Goal: Complete application form: Complete application form

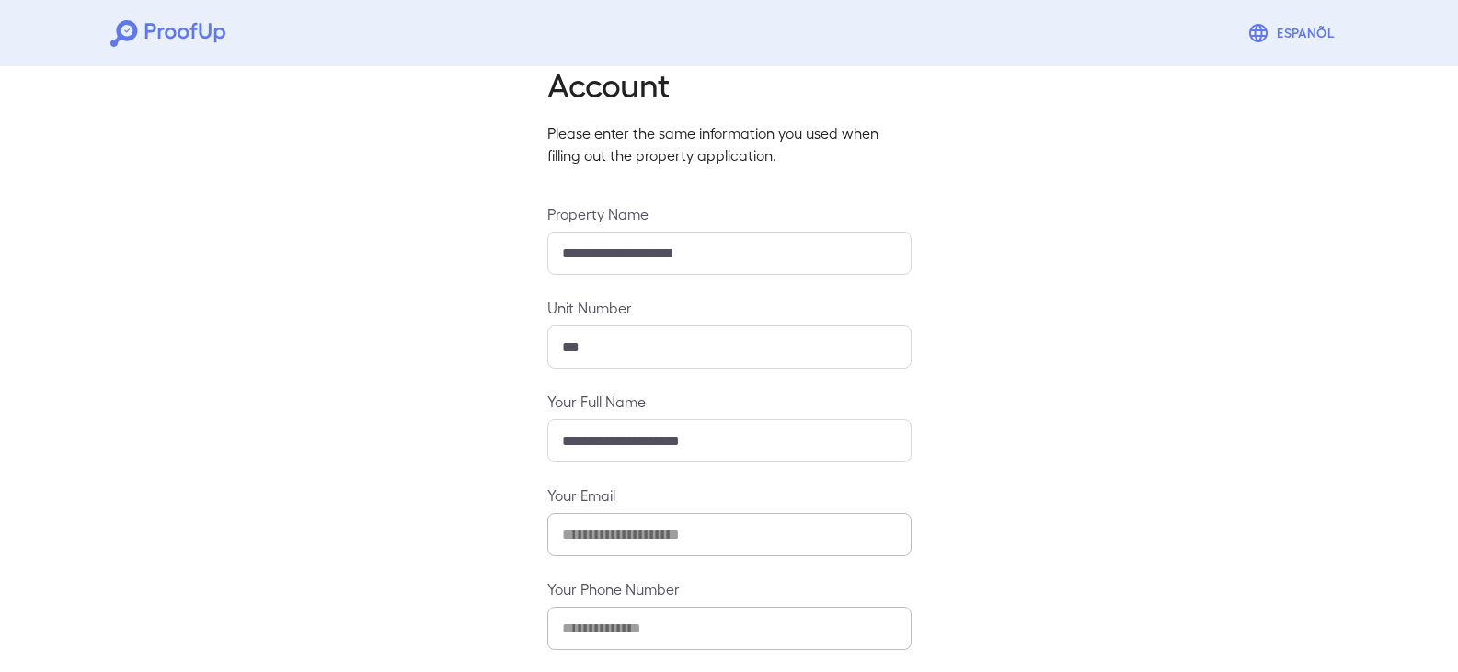
scroll to position [161, 0]
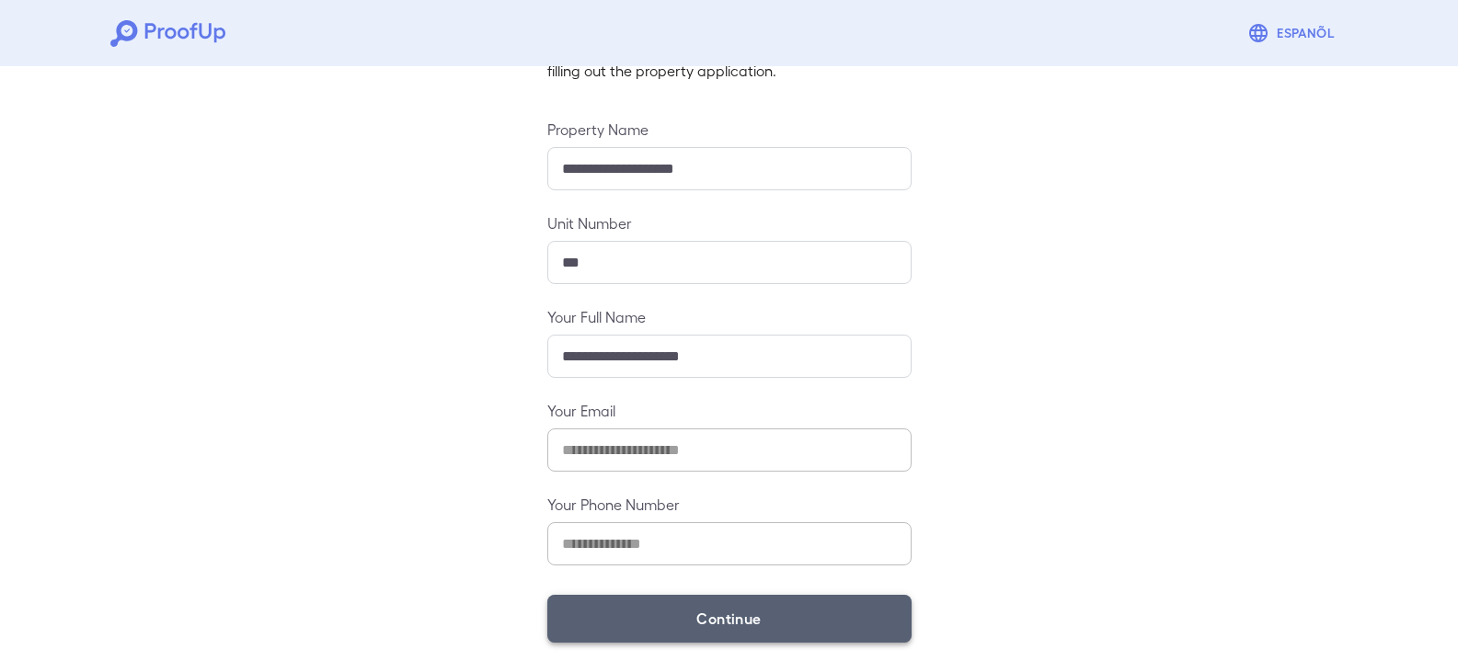
click at [704, 608] on button "Continue" at bounding box center [729, 619] width 364 height 48
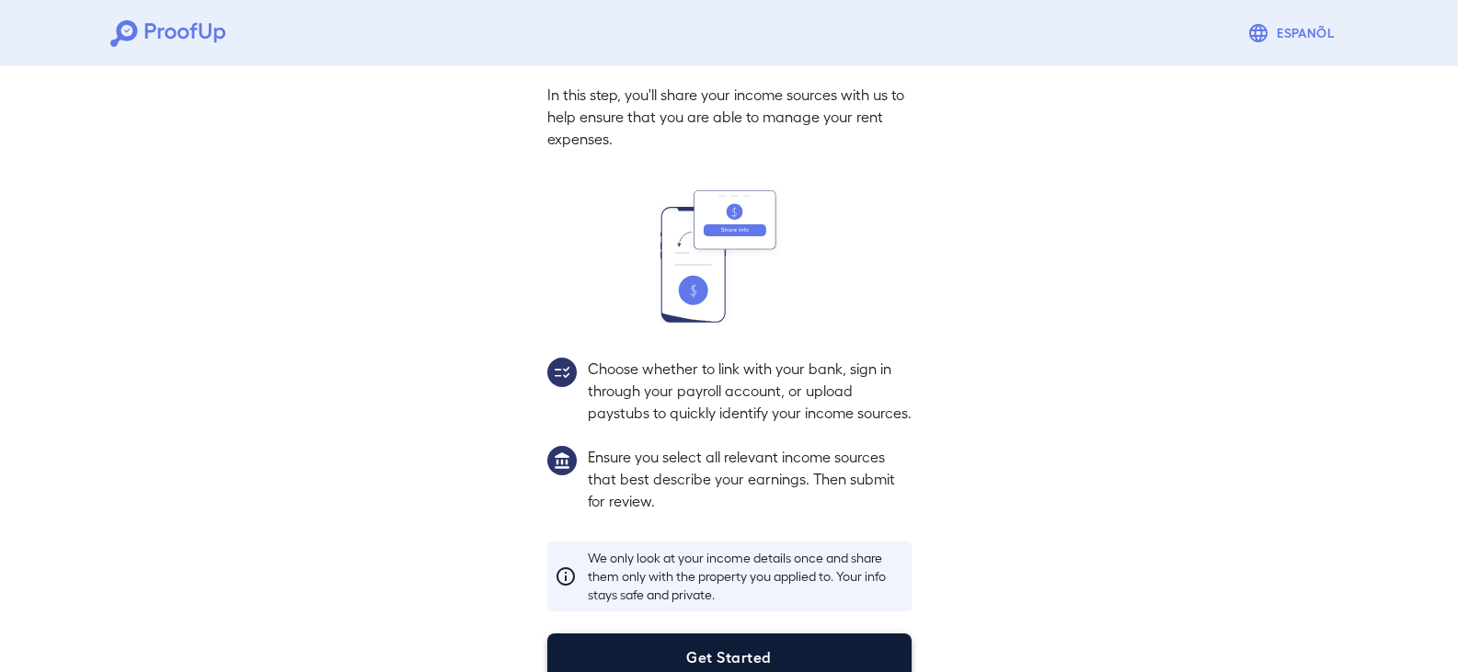
scroll to position [135, 0]
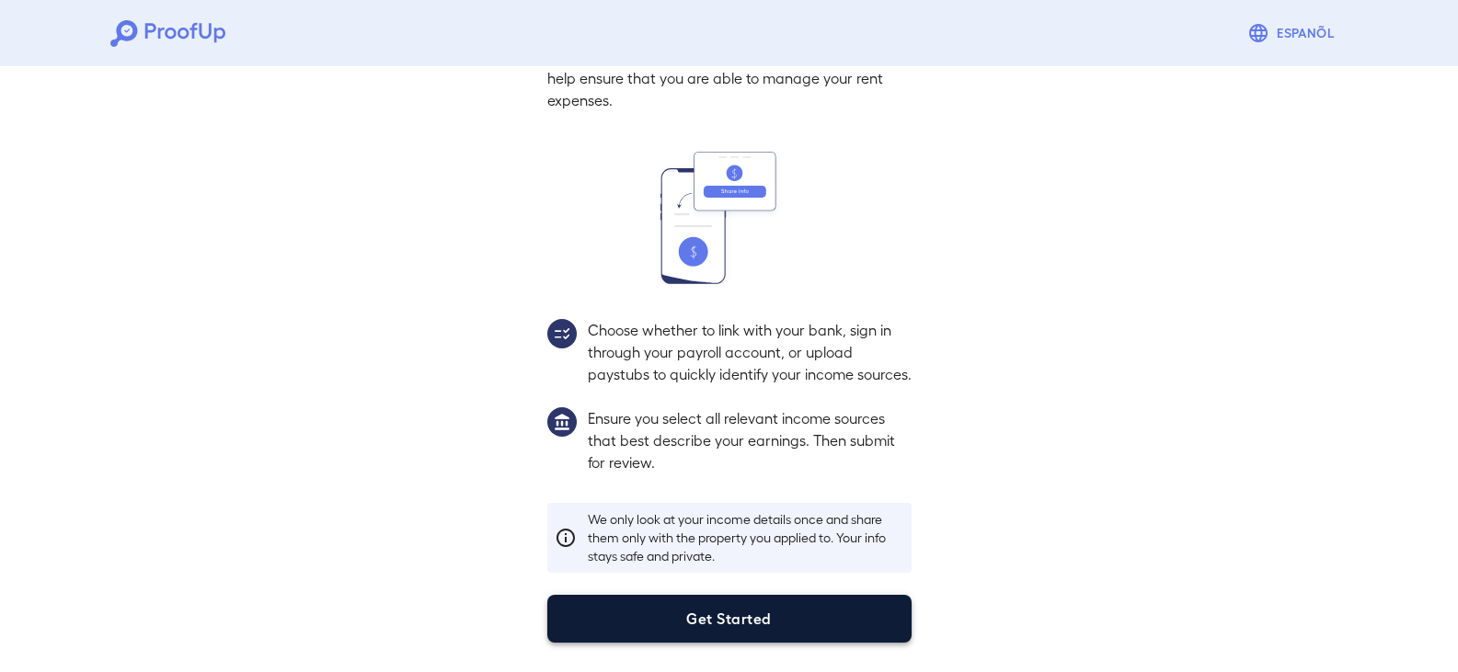
click at [826, 601] on button "Get Started" at bounding box center [729, 619] width 364 height 48
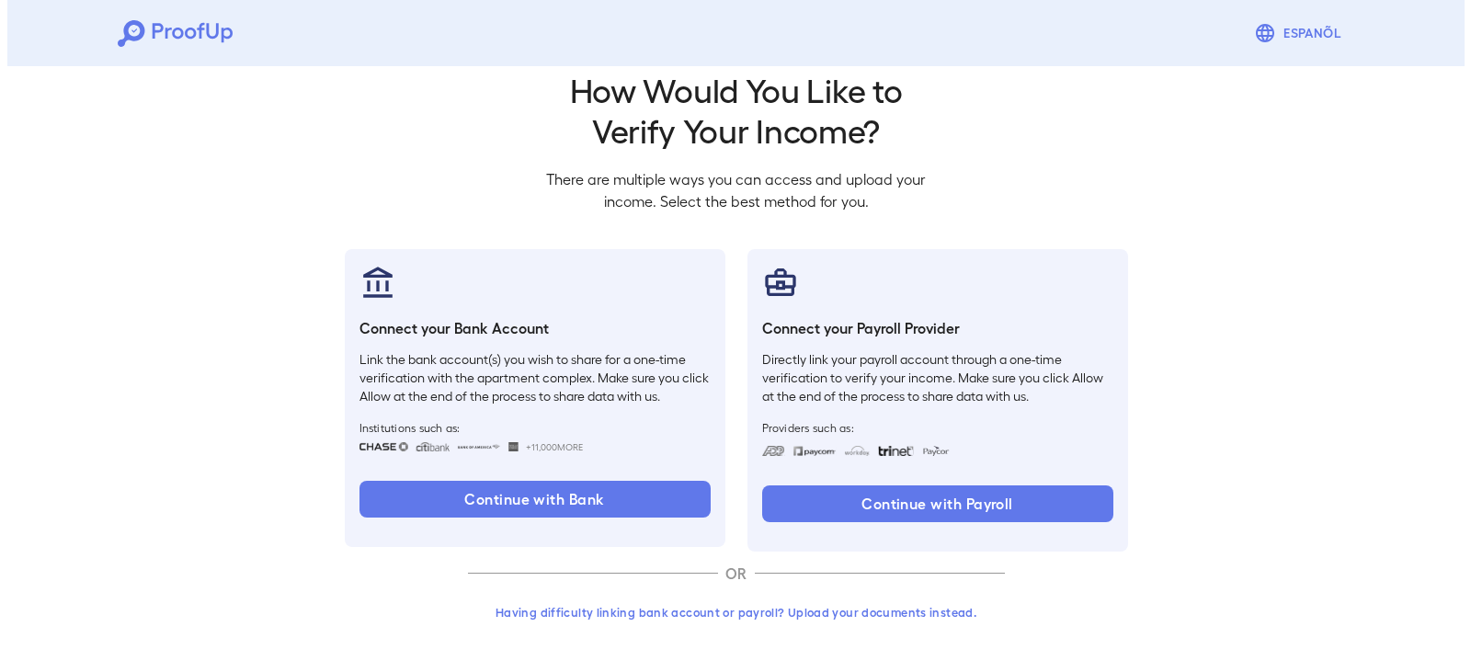
scroll to position [30, 0]
click at [871, 612] on button "Having difficulty linking bank account or payroll? Upload your documents instea…" at bounding box center [729, 612] width 537 height 33
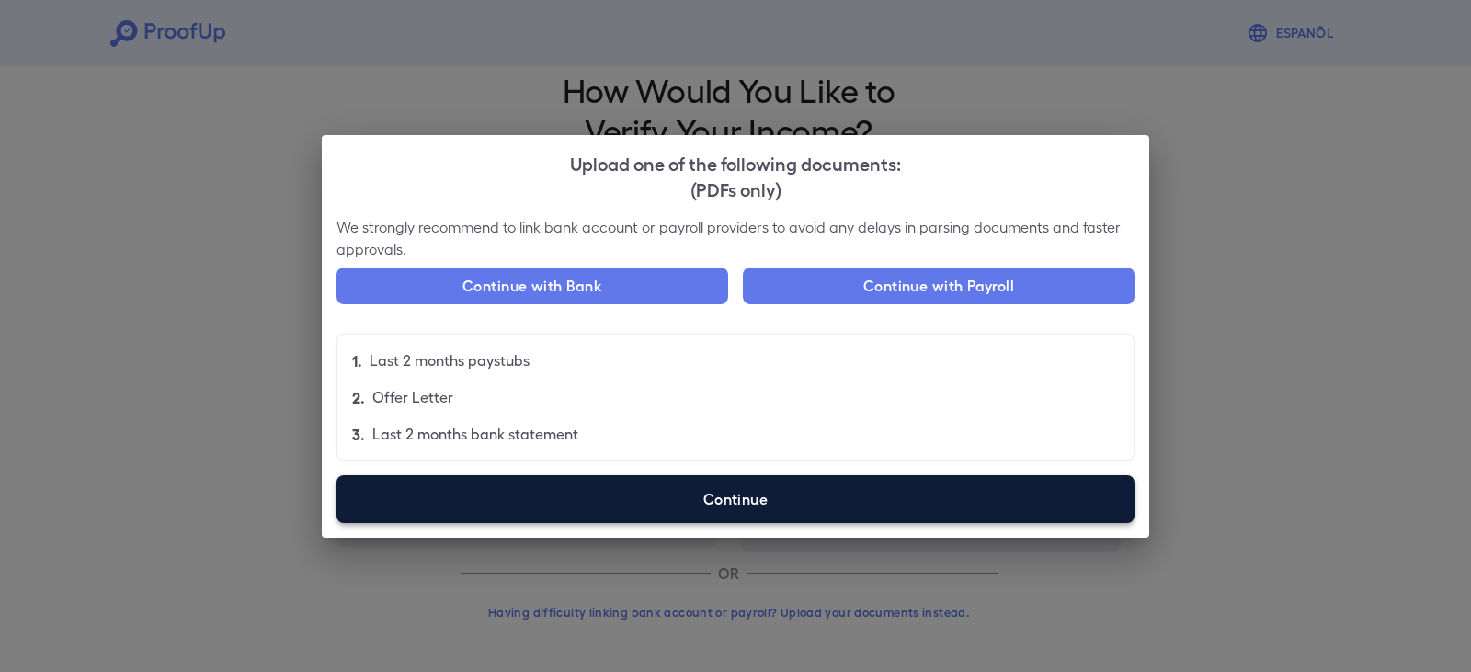
click at [687, 492] on label "Continue" at bounding box center [736, 499] width 798 height 48
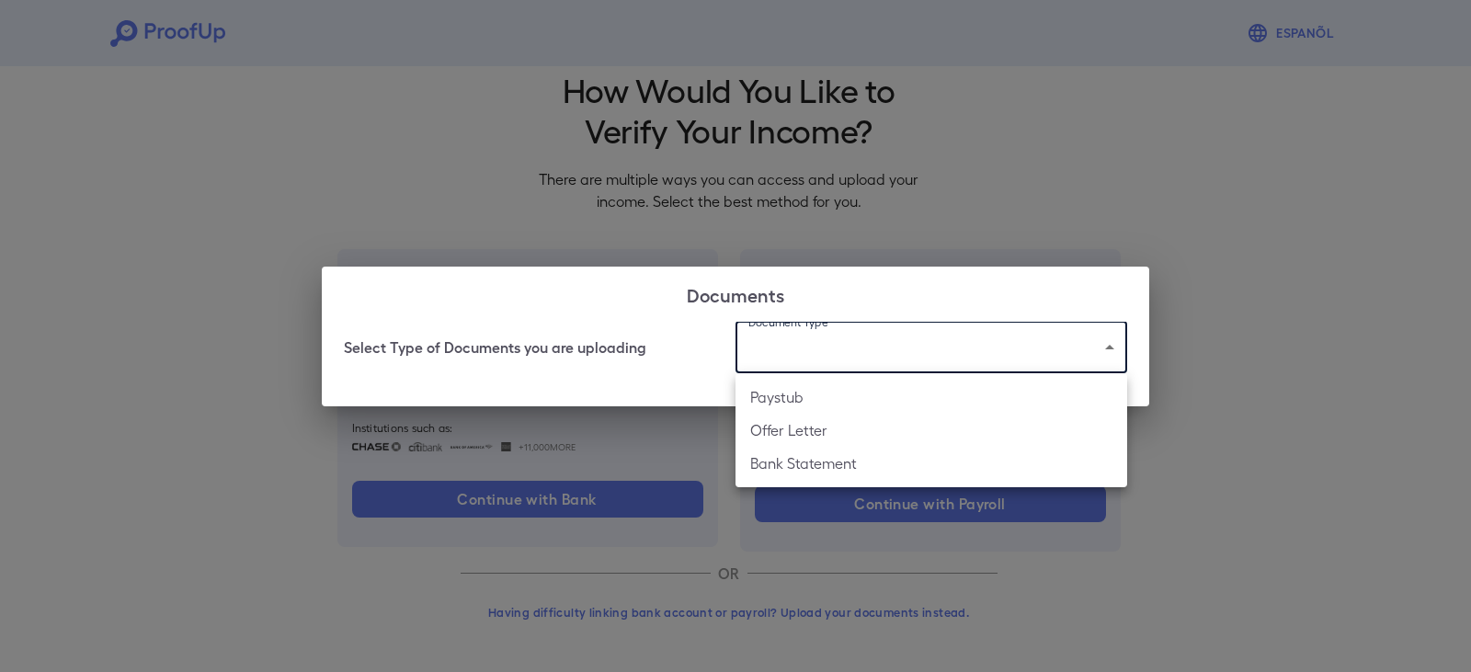
click at [811, 349] on body "Espanõl Go back How Would You Like to Verify Your Income? There are multiple wa…" at bounding box center [735, 321] width 1471 height 703
click at [805, 392] on li "Paystub" at bounding box center [932, 397] width 392 height 33
type input "*******"
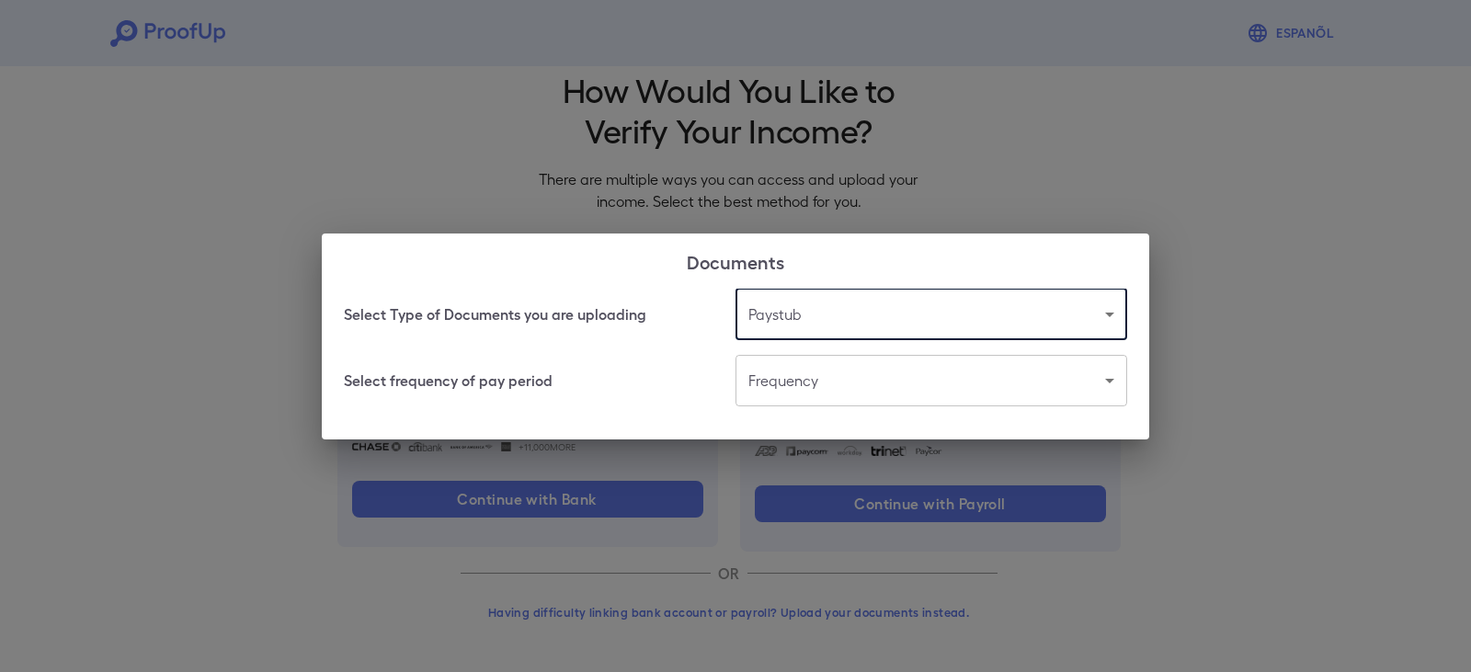
click at [807, 388] on body "Espanõl Go back How Would You Like to Verify Your Income? There are multiple wa…" at bounding box center [735, 321] width 1471 height 703
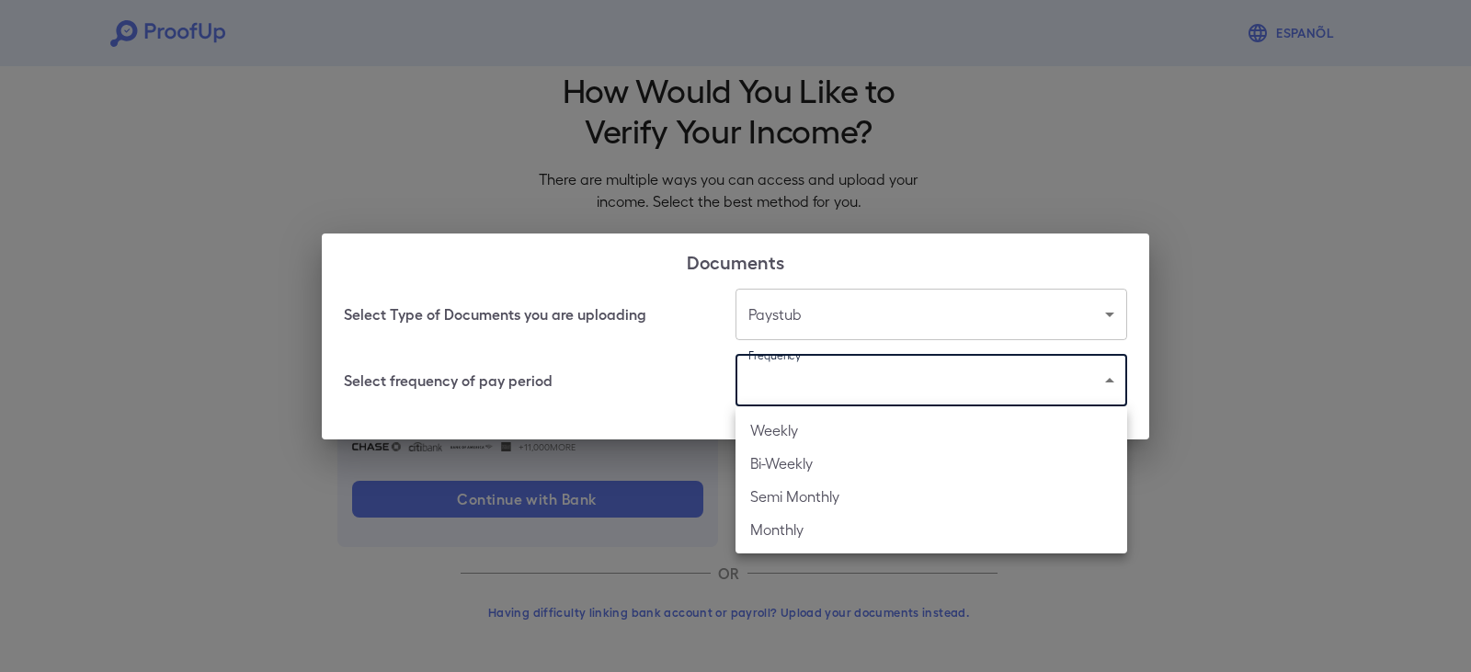
click at [787, 471] on li "Bi-Weekly" at bounding box center [932, 463] width 392 height 33
type input "*********"
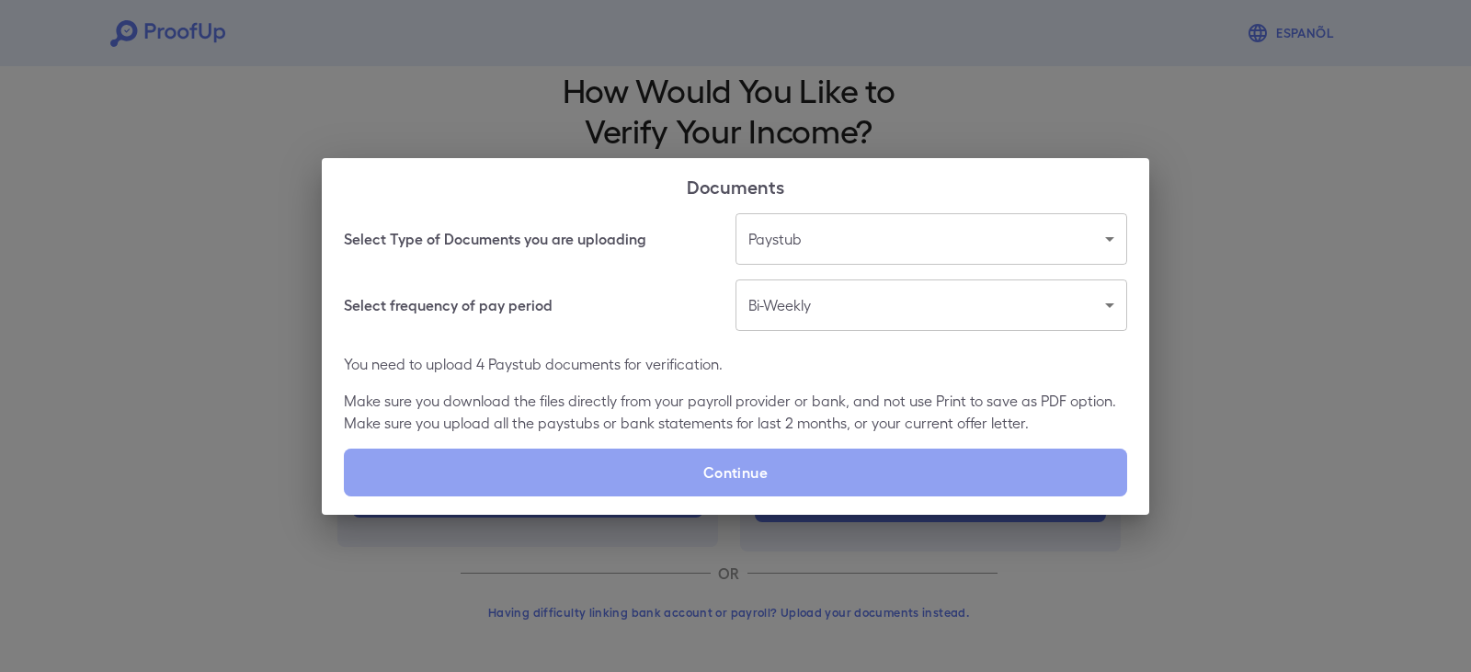
click at [787, 471] on label "Continue" at bounding box center [736, 473] width 784 height 48
click at [345, 496] on input "Continue" at bounding box center [344, 496] width 1 height 1
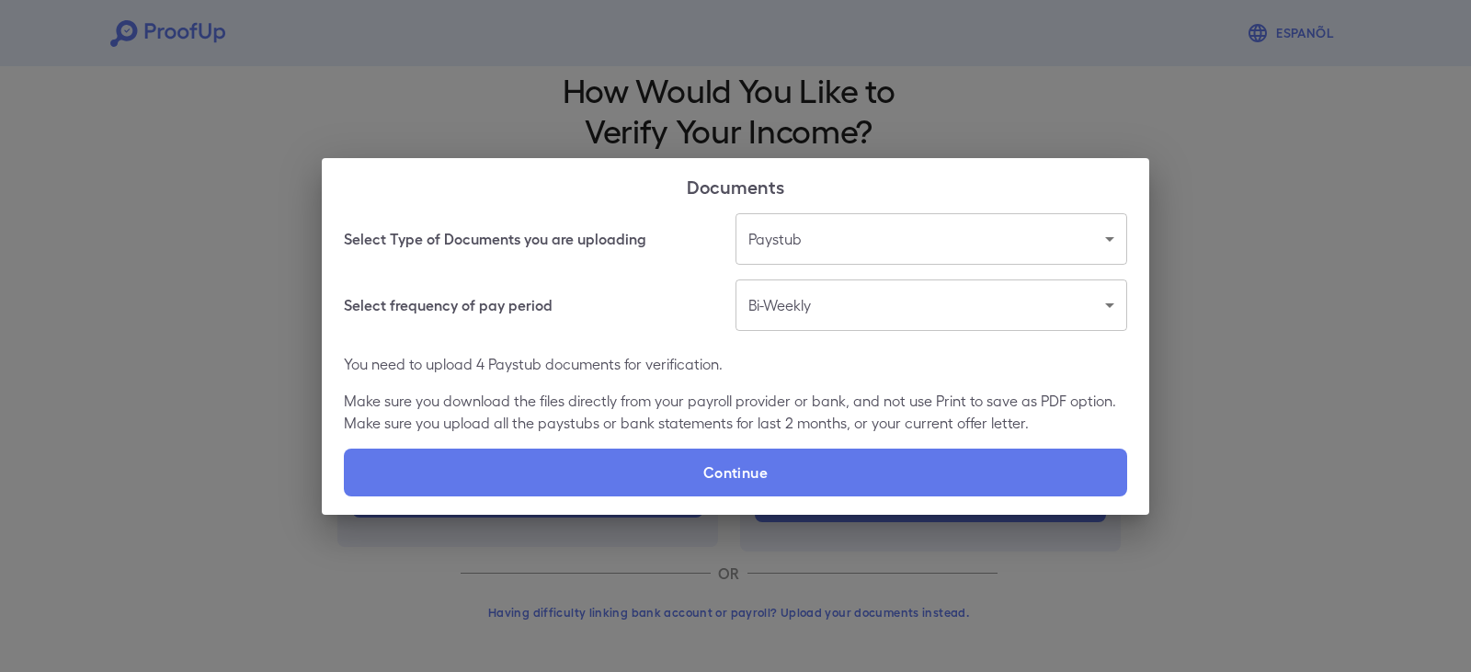
type input "**********"
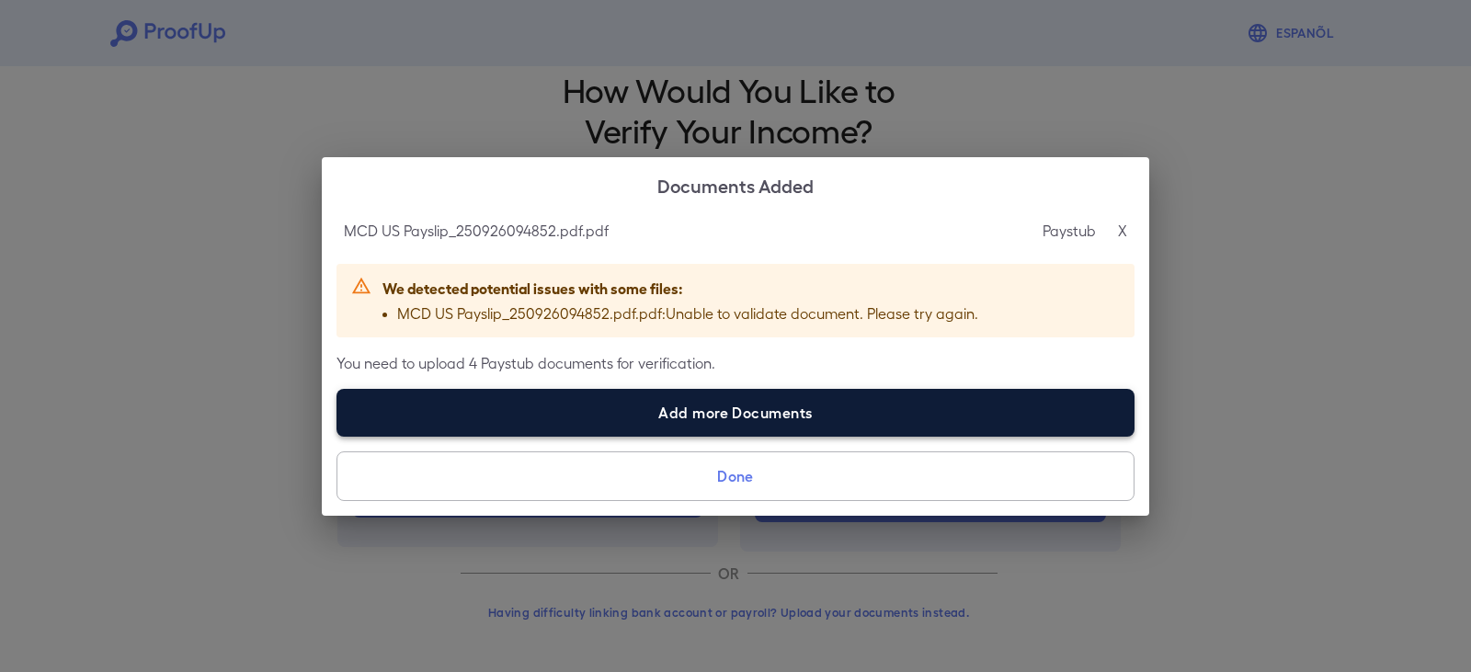
click at [738, 418] on label "Add more Documents" at bounding box center [736, 413] width 798 height 48
click at [338, 436] on input "Add more Documents" at bounding box center [337, 436] width 1 height 1
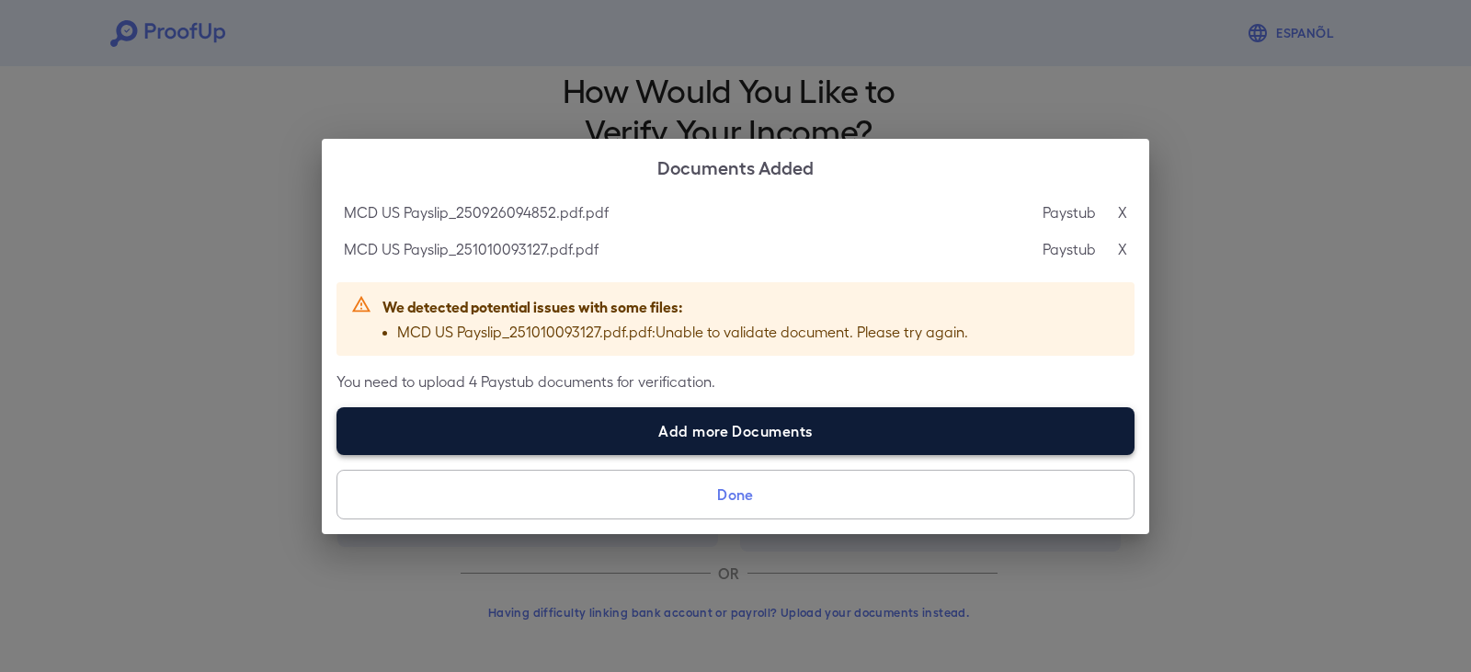
click at [676, 433] on label "Add more Documents" at bounding box center [736, 431] width 798 height 48
click at [338, 454] on input "Add more Documents" at bounding box center [337, 454] width 1 height 1
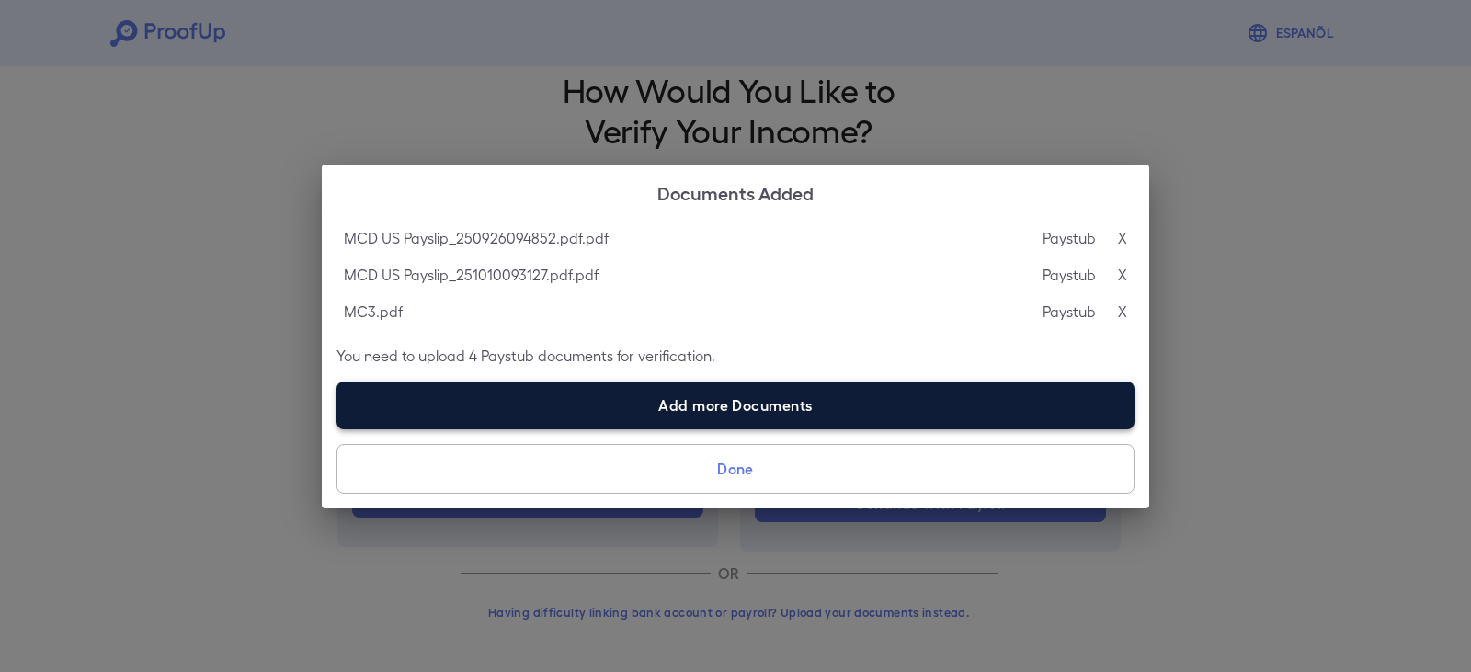
click at [577, 388] on label "Add more Documents" at bounding box center [736, 406] width 798 height 48
click at [338, 429] on input "Add more Documents" at bounding box center [337, 429] width 1 height 1
type input "**********"
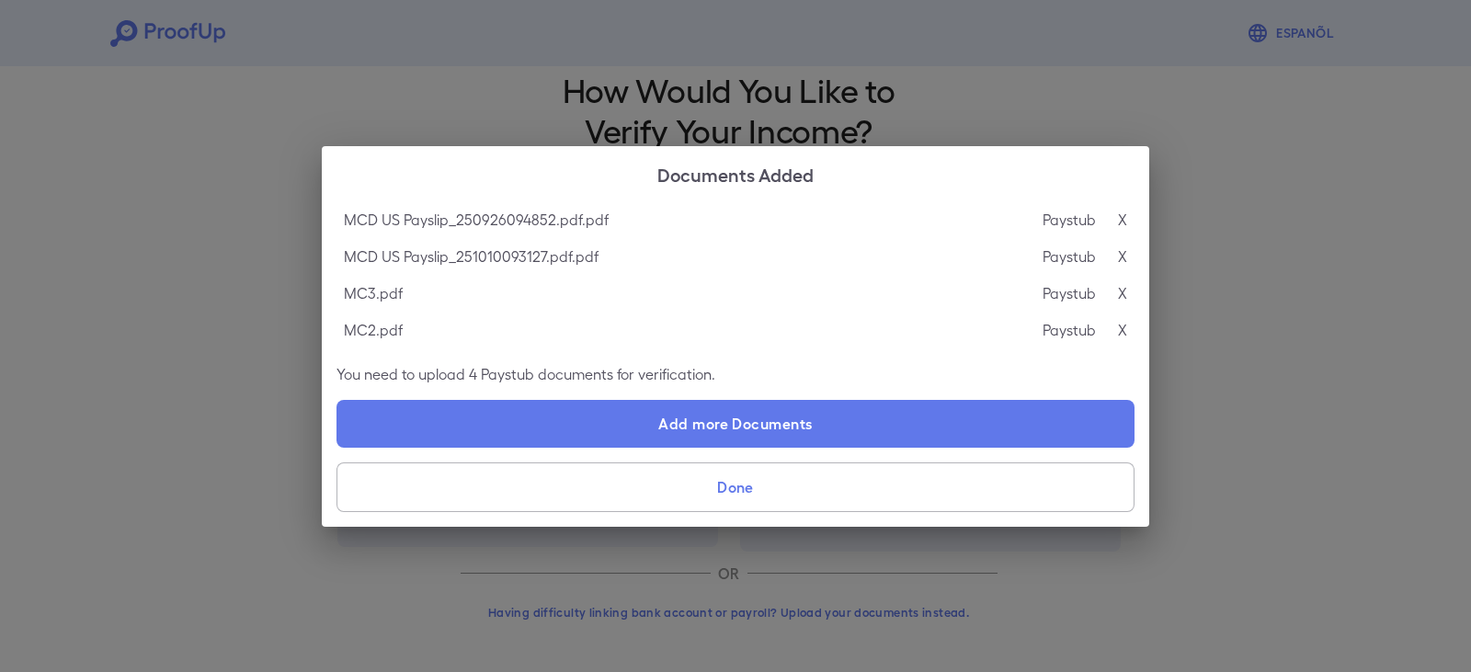
click at [733, 483] on button "Done" at bounding box center [736, 488] width 798 height 50
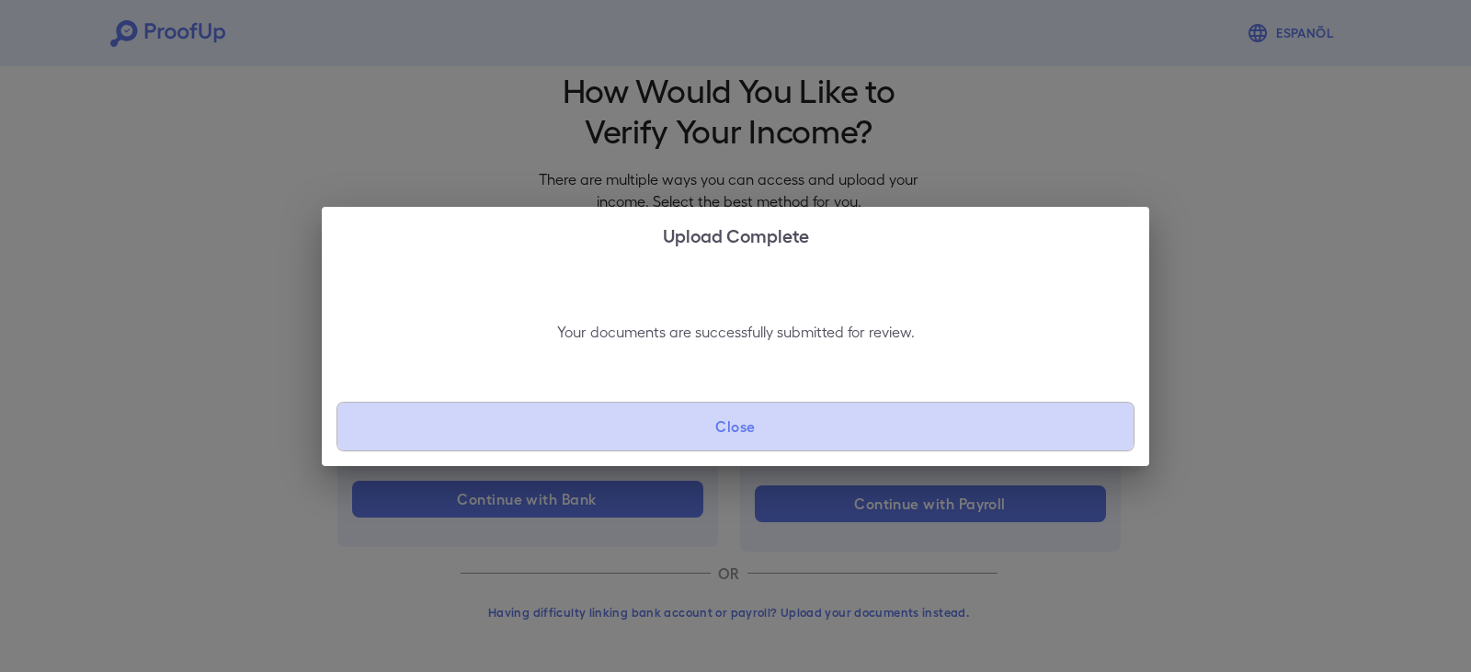
click at [731, 435] on button "Close" at bounding box center [736, 427] width 798 height 50
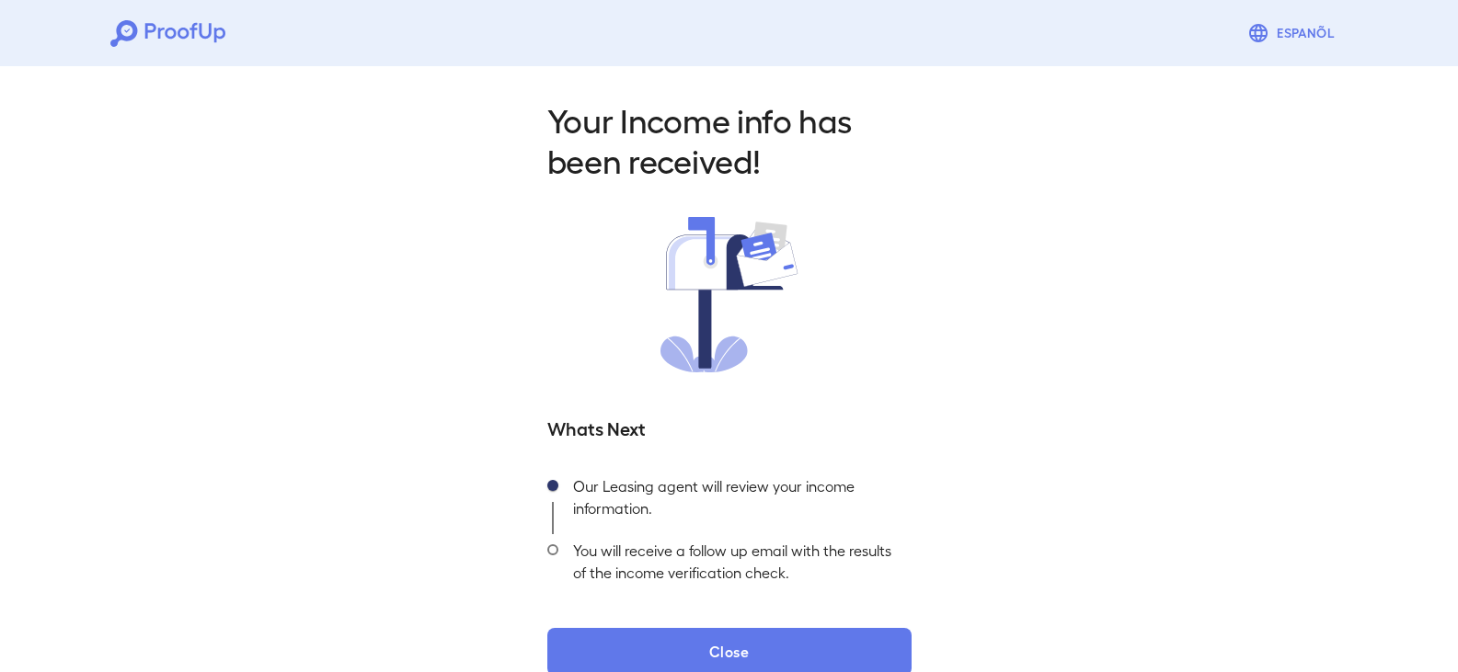
scroll to position [33, 0]
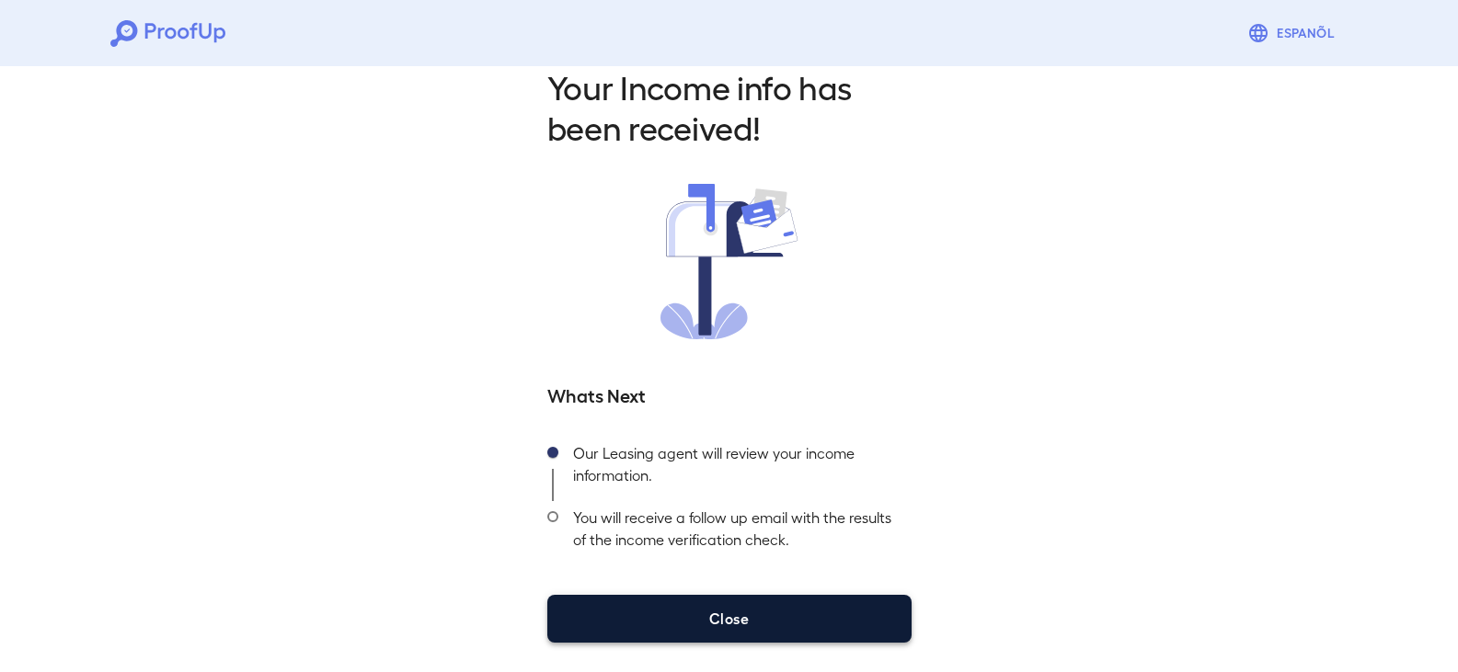
click at [706, 611] on button "Close" at bounding box center [729, 619] width 364 height 48
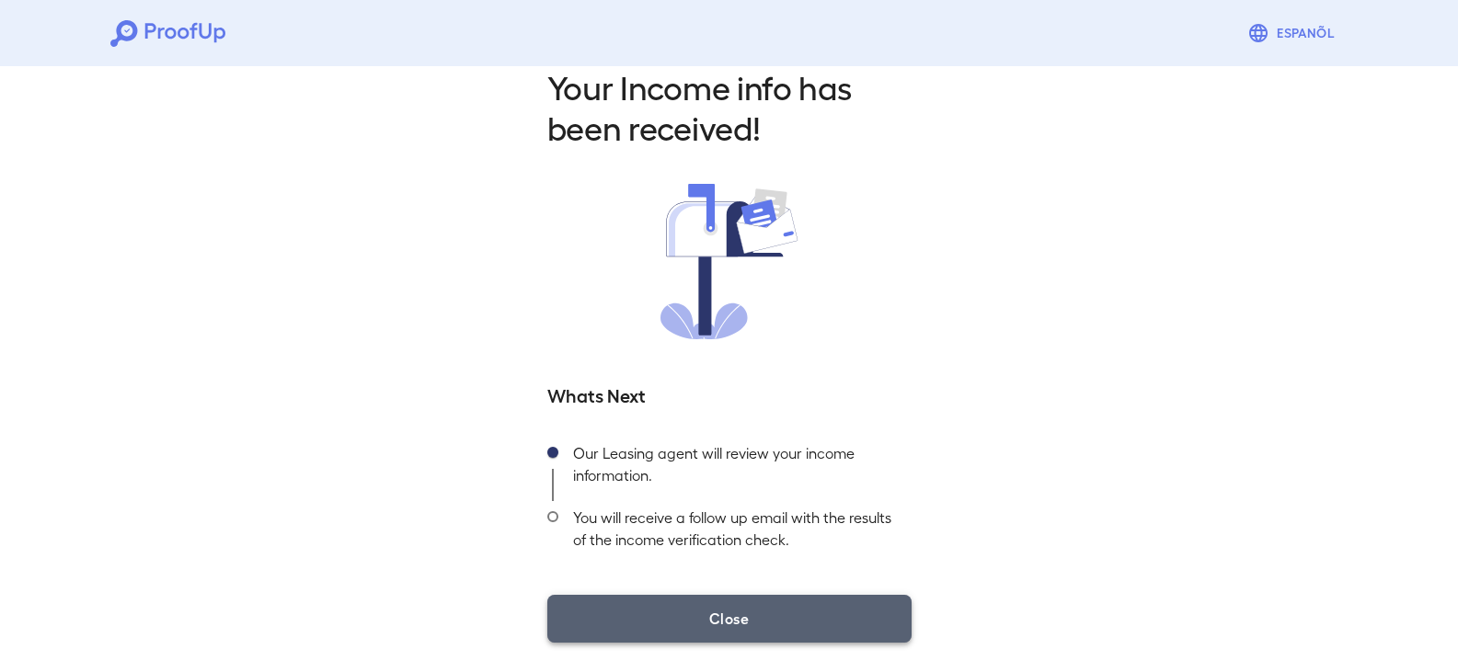
click at [836, 625] on button "Close" at bounding box center [729, 619] width 364 height 48
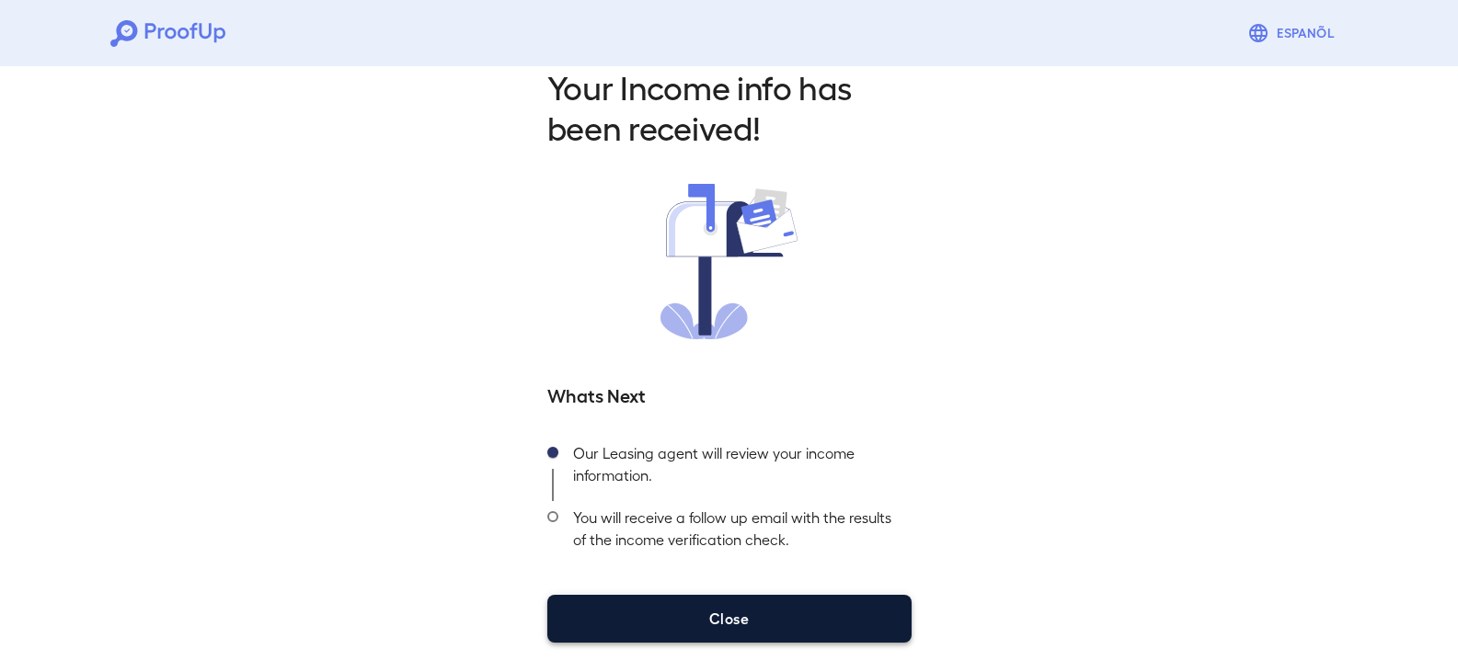
click at [764, 615] on button "Close" at bounding box center [729, 619] width 364 height 48
